Goal: Information Seeking & Learning: Learn about a topic

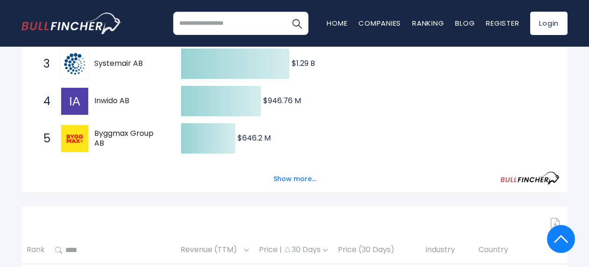
scroll to position [271, 0]
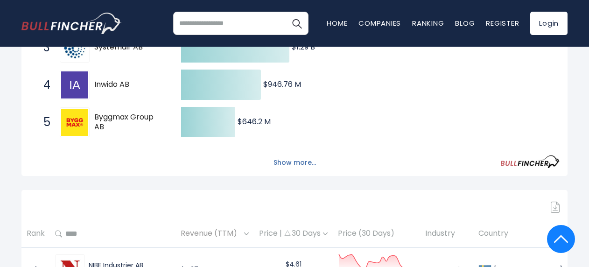
click at [283, 167] on button "Show more..." at bounding box center [295, 162] width 54 height 15
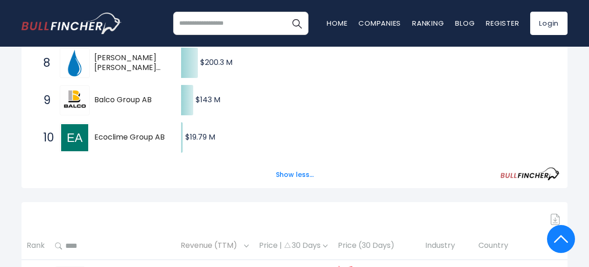
scroll to position [513, 0]
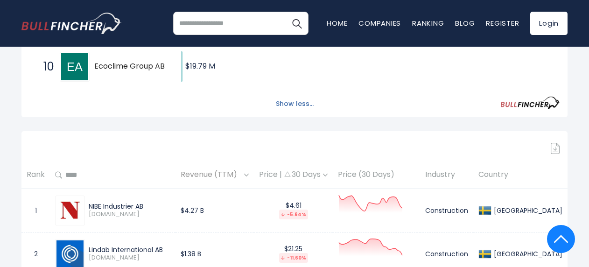
click at [297, 102] on button "Show less..." at bounding box center [294, 103] width 49 height 15
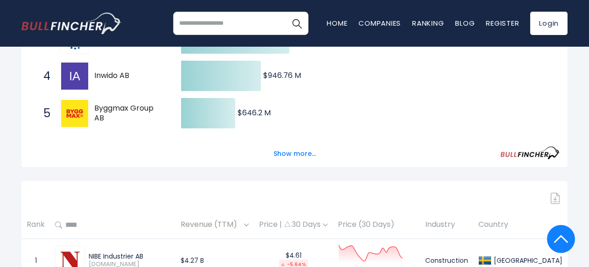
scroll to position [0, 0]
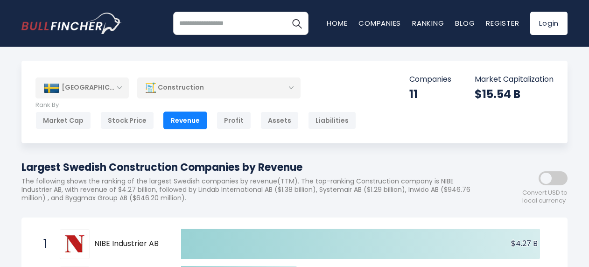
click at [204, 85] on div "Construction" at bounding box center [218, 87] width 163 height 21
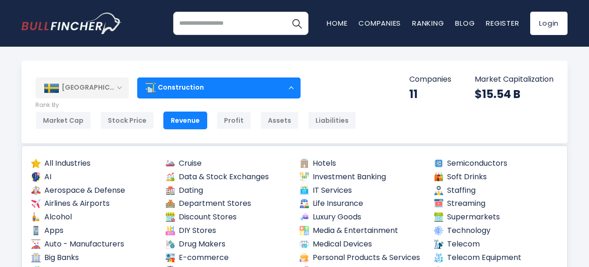
click at [204, 85] on div "Construction" at bounding box center [218, 87] width 163 height 21
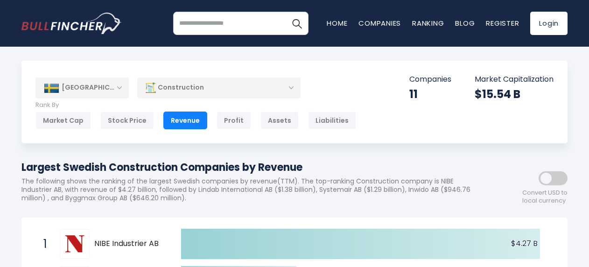
click at [215, 91] on div "Construction" at bounding box center [218, 87] width 163 height 21
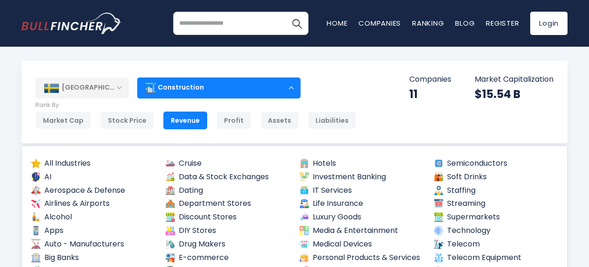
click at [215, 91] on div "Construction" at bounding box center [218, 87] width 163 height 21
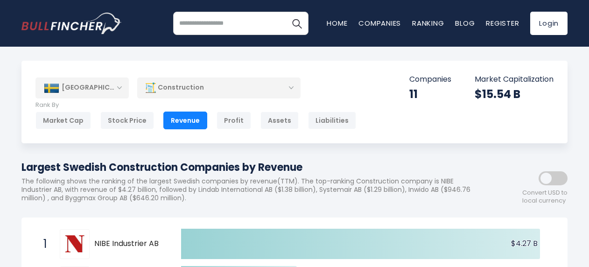
click at [116, 86] on div "[GEOGRAPHIC_DATA]" at bounding box center [81, 87] width 93 height 21
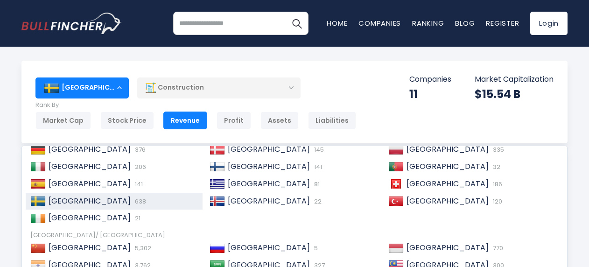
scroll to position [93, 0]
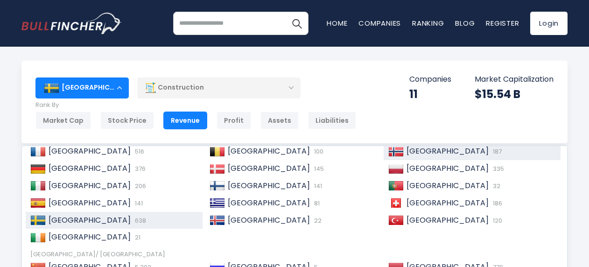
click at [399, 153] on img at bounding box center [395, 151] width 15 height 9
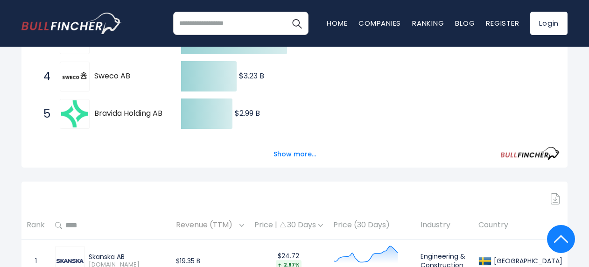
scroll to position [280, 0]
click at [286, 154] on button "Show more..." at bounding box center [295, 153] width 54 height 15
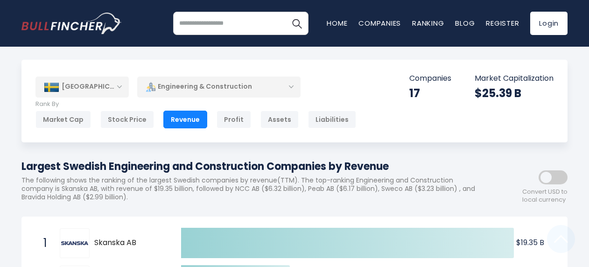
scroll to position [0, 0]
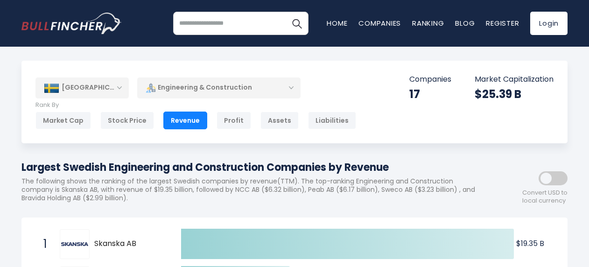
click at [90, 87] on div "[GEOGRAPHIC_DATA]" at bounding box center [81, 87] width 93 height 21
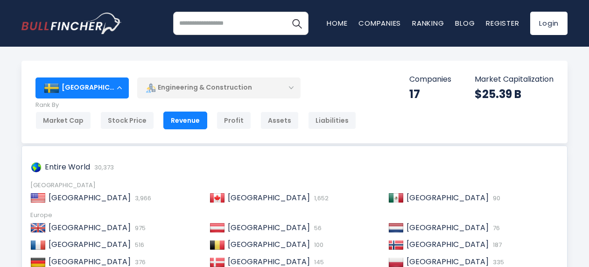
click at [375, 98] on div "Sweden Entire World 30,373 North America United States 3,966 Canada 1,652" at bounding box center [294, 102] width 546 height 83
click at [186, 113] on div "Revenue" at bounding box center [185, 121] width 44 height 18
drag, startPoint x: 387, startPoint y: 89, endPoint x: 288, endPoint y: 93, distance: 99.0
click at [387, 89] on div "Sweden Entire World 30,373 North America United States 3,966 Canada 1,652" at bounding box center [294, 102] width 546 height 83
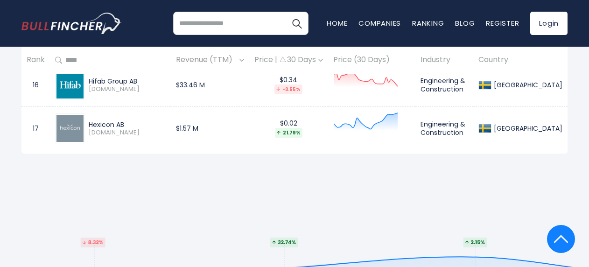
scroll to position [1073, 0]
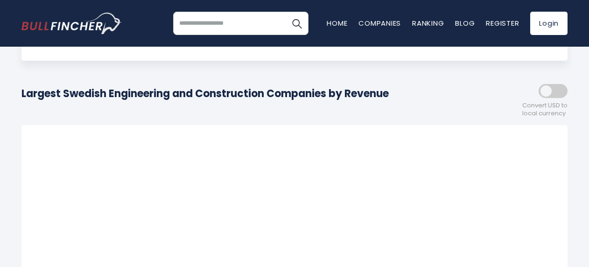
scroll to position [187, 0]
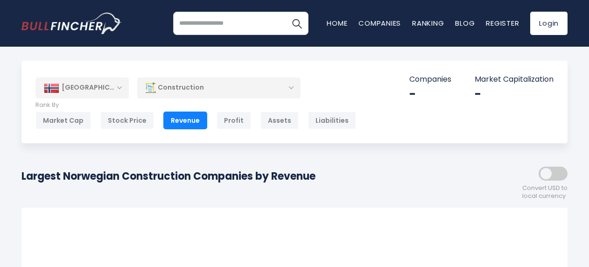
click at [205, 87] on div "Construction" at bounding box center [218, 87] width 163 height 21
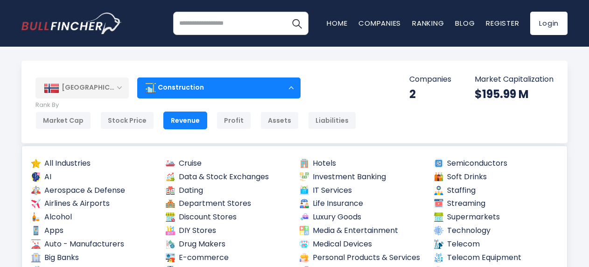
click at [376, 94] on div "Norway Entire World 30,373 North America United States 3,966 Canada 1,652" at bounding box center [294, 102] width 546 height 83
click at [278, 91] on div "Construction" at bounding box center [218, 87] width 163 height 21
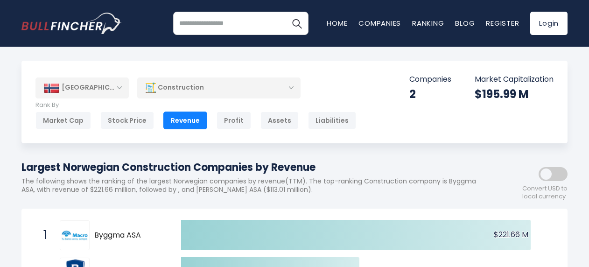
click at [278, 91] on div "Construction" at bounding box center [218, 87] width 163 height 21
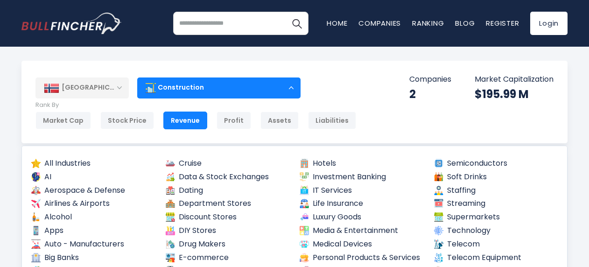
click at [378, 117] on div "Norway Entire World 30,373 North America United States 3,966 Canada 1,652" at bounding box center [294, 102] width 546 height 83
click at [564, 130] on div "Norway Entire World 30,373 North America United States 3,966 Canada 1,652" at bounding box center [294, 102] width 546 height 83
click at [291, 84] on div "Construction" at bounding box center [218, 87] width 163 height 21
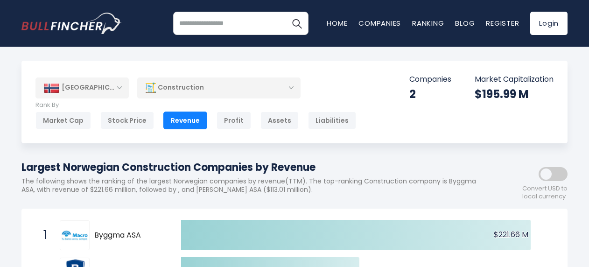
click at [116, 91] on div "[GEOGRAPHIC_DATA]" at bounding box center [81, 87] width 93 height 21
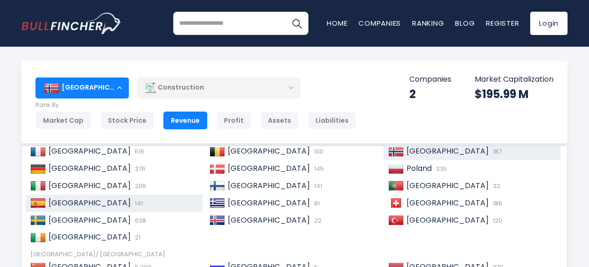
scroll to position [47, 0]
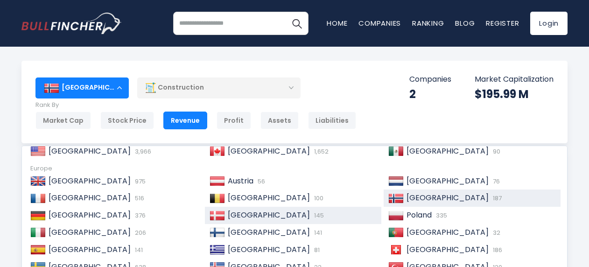
click at [233, 215] on span "[GEOGRAPHIC_DATA]" at bounding box center [269, 215] width 82 height 11
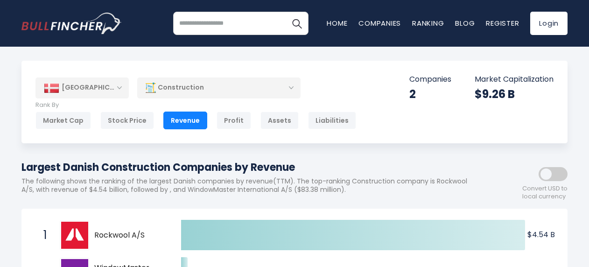
click at [239, 88] on div "Construction" at bounding box center [218, 87] width 163 height 21
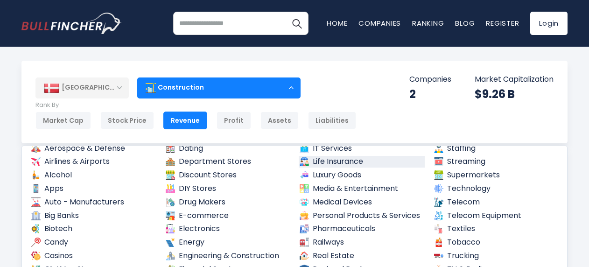
scroll to position [93, 0]
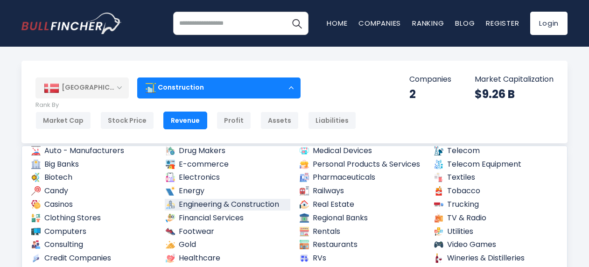
click at [261, 202] on link "Engineering & Construction" at bounding box center [228, 205] width 126 height 12
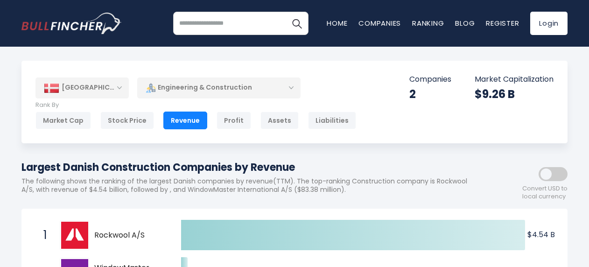
scroll to position [27, 0]
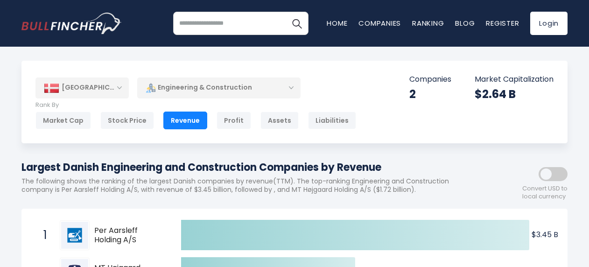
click at [197, 88] on div "Engineering & Construction" at bounding box center [218, 87] width 163 height 21
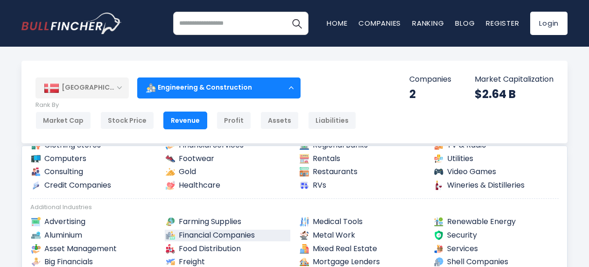
scroll to position [187, 0]
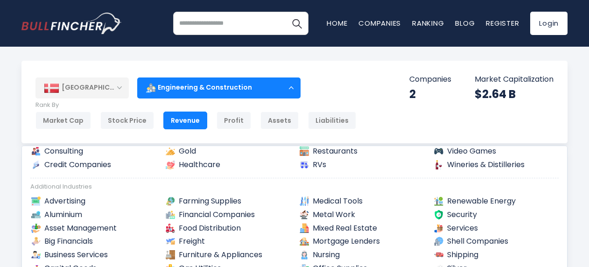
click at [109, 89] on div "[GEOGRAPHIC_DATA]" at bounding box center [81, 87] width 93 height 21
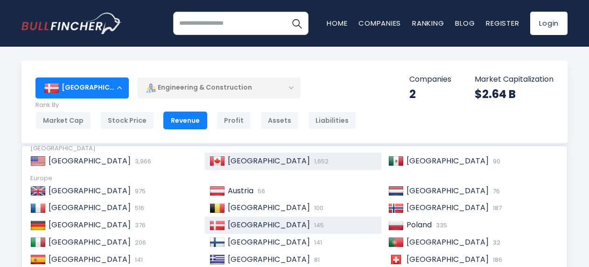
scroll to position [93, 0]
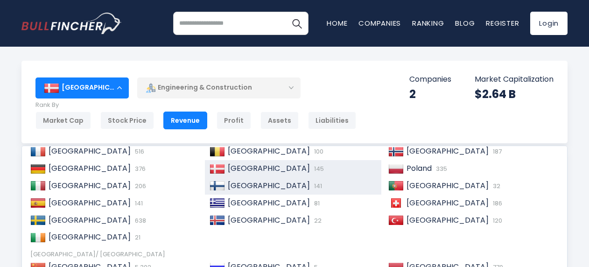
click at [253, 188] on div "Finland 141" at bounding box center [301, 186] width 152 height 10
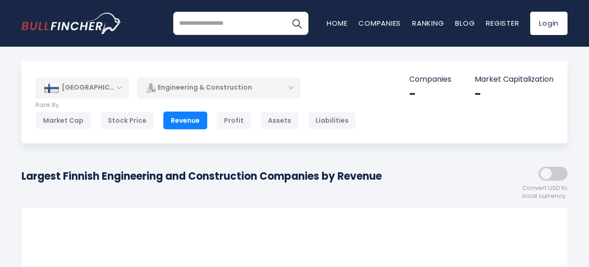
click at [270, 88] on div "Engineering & Construction" at bounding box center [218, 87] width 163 height 21
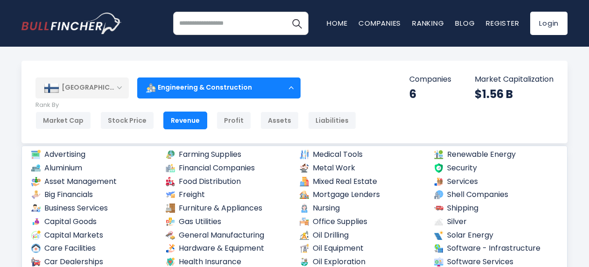
scroll to position [140, 0]
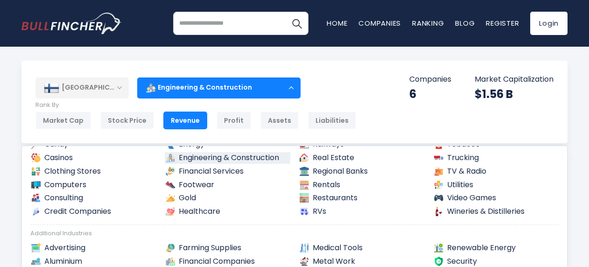
click at [257, 156] on link "Engineering & Construction" at bounding box center [228, 158] width 126 height 12
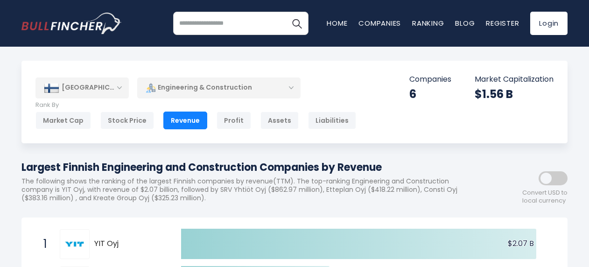
scroll to position [26, 0]
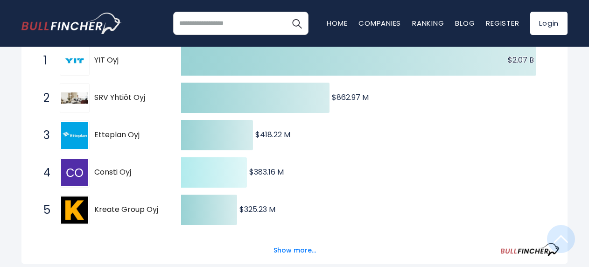
scroll to position [243, 0]
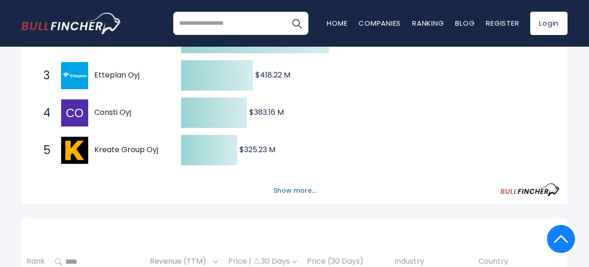
click at [285, 187] on button "Show more..." at bounding box center [295, 190] width 54 height 15
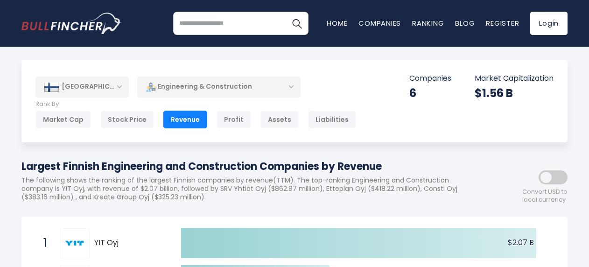
scroll to position [0, 0]
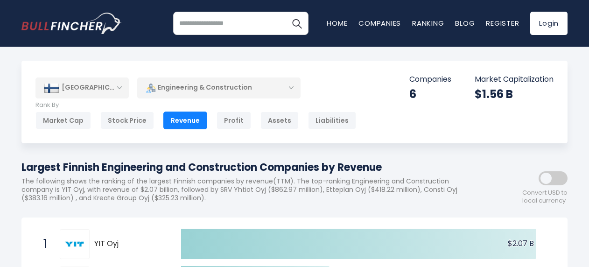
click at [110, 86] on div "[GEOGRAPHIC_DATA]" at bounding box center [81, 87] width 93 height 21
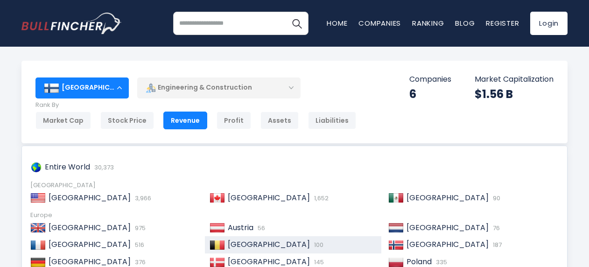
scroll to position [47, 0]
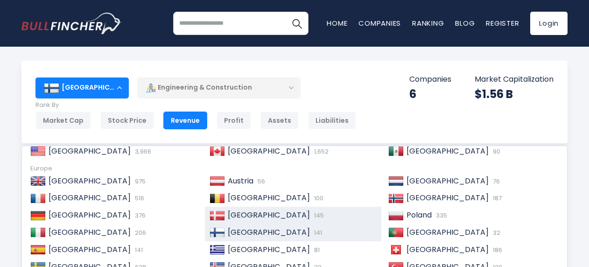
click at [312, 216] on span "145" at bounding box center [318, 215] width 12 height 9
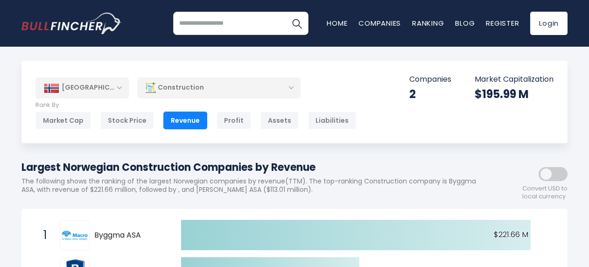
scroll to position [140, 0]
